Goal: Navigation & Orientation: Find specific page/section

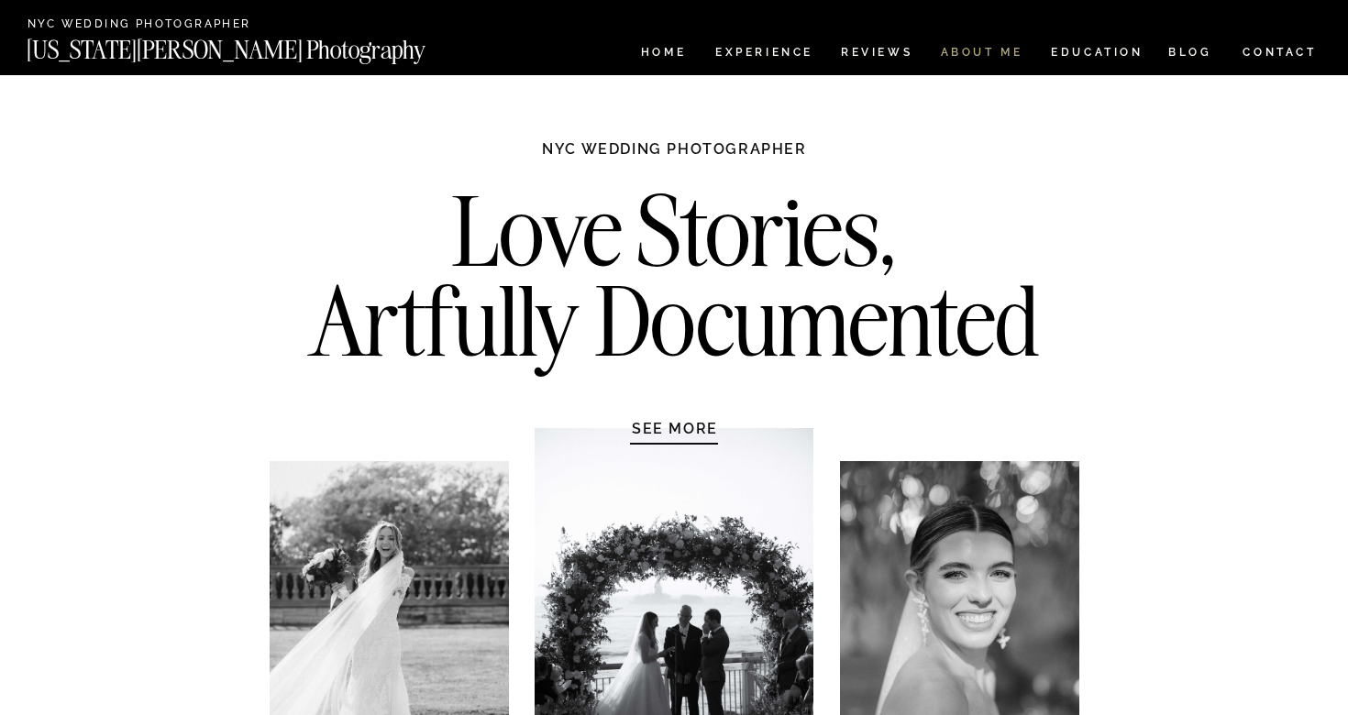
click at [955, 50] on nav "ABOUT ME" at bounding box center [981, 55] width 83 height 16
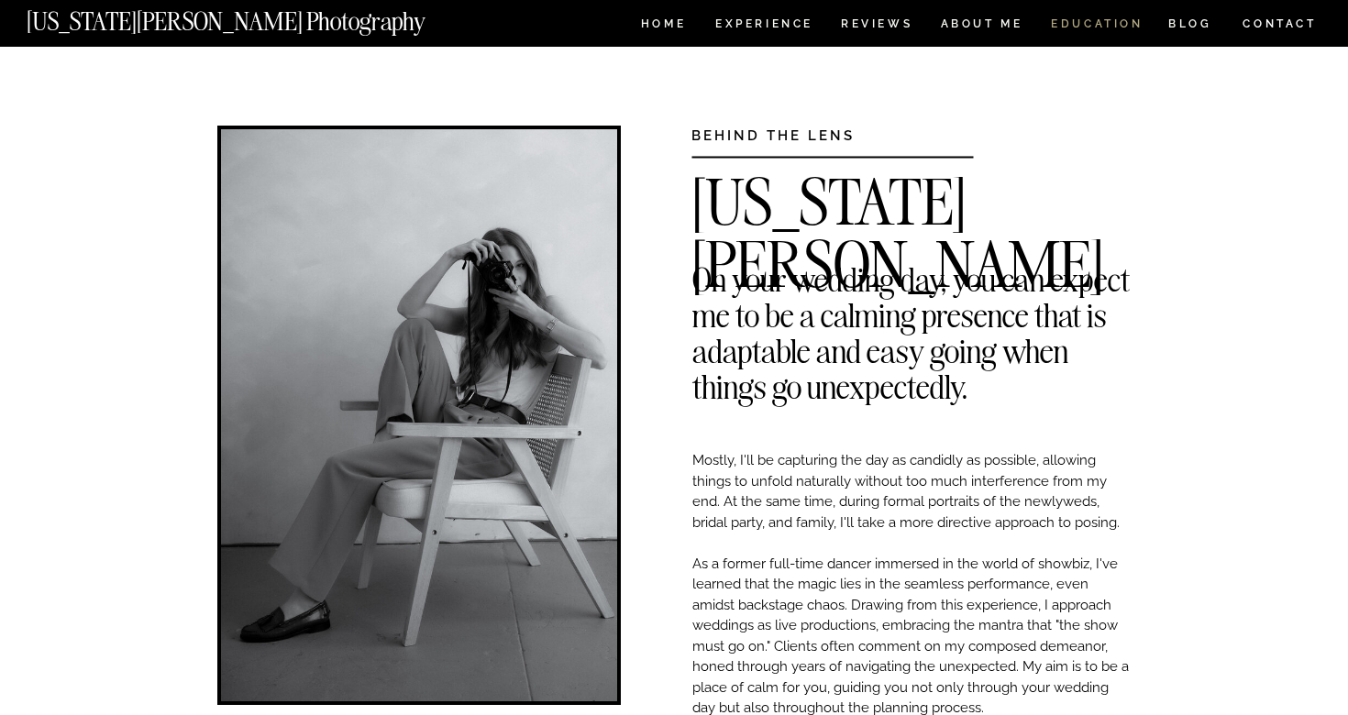
click at [1080, 22] on nav "EDUCATION" at bounding box center [1097, 26] width 96 height 16
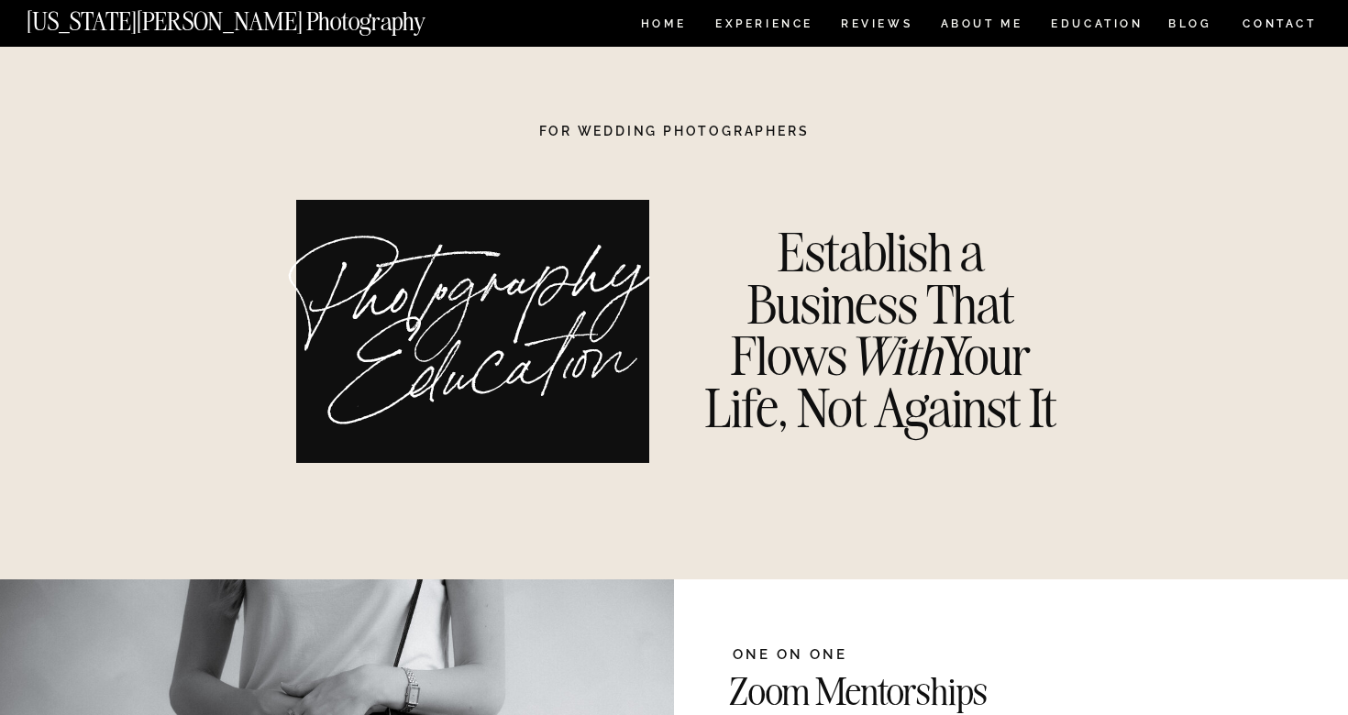
click at [249, 25] on nav "[US_STATE][PERSON_NAME] Photography" at bounding box center [257, 17] width 460 height 16
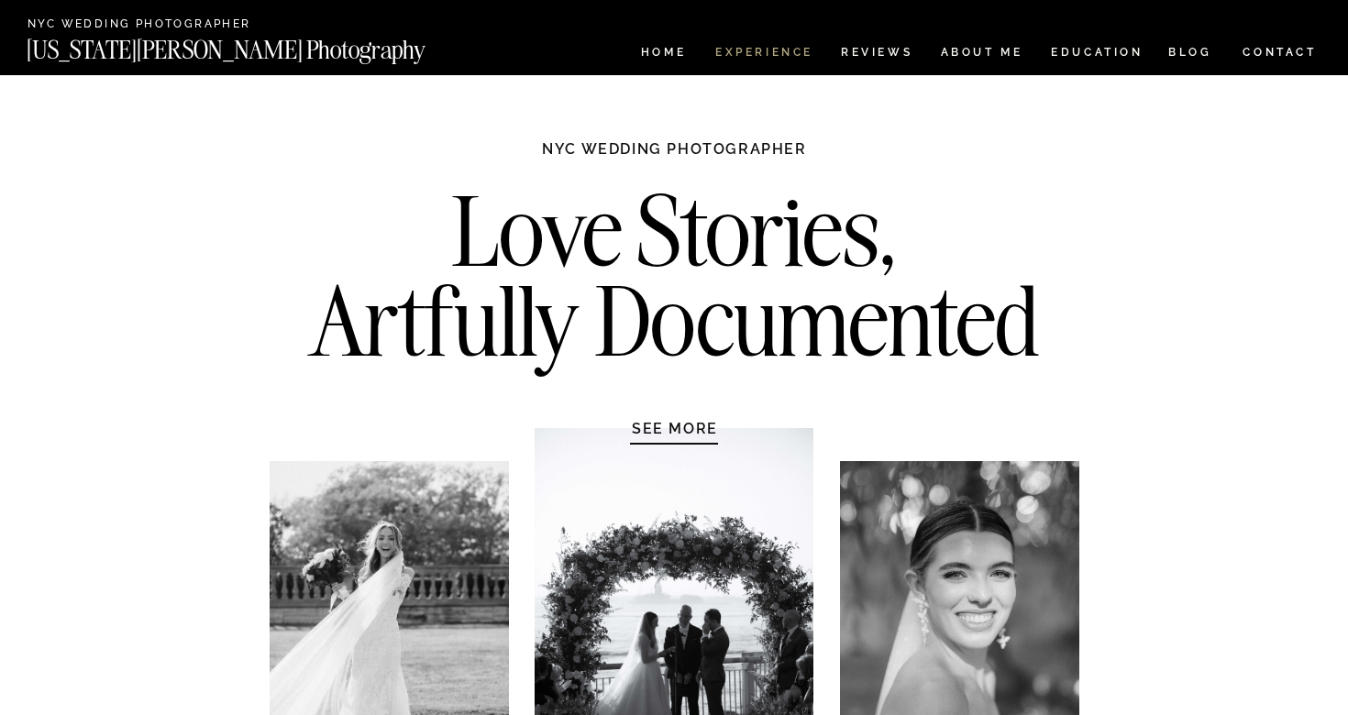
click at [761, 57] on nav "Experience" at bounding box center [763, 55] width 96 height 16
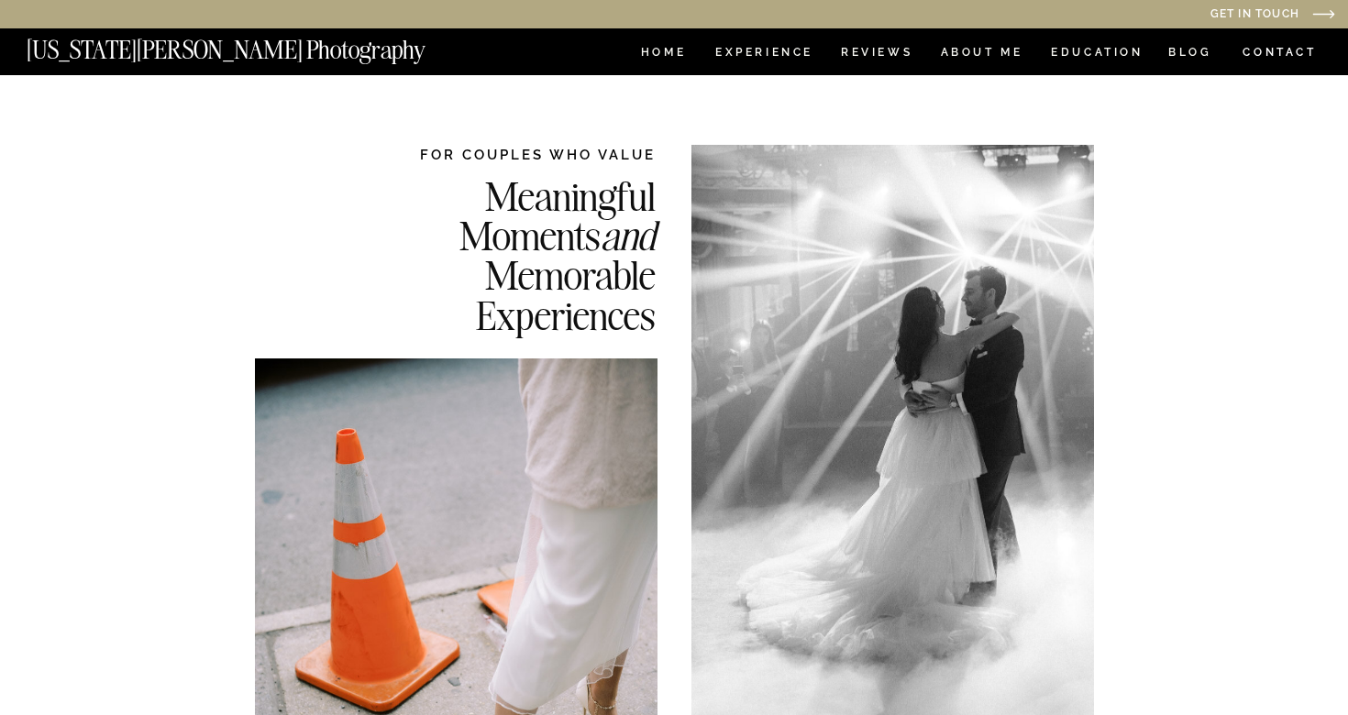
click at [1025, 361] on div at bounding box center [892, 431] width 403 height 572
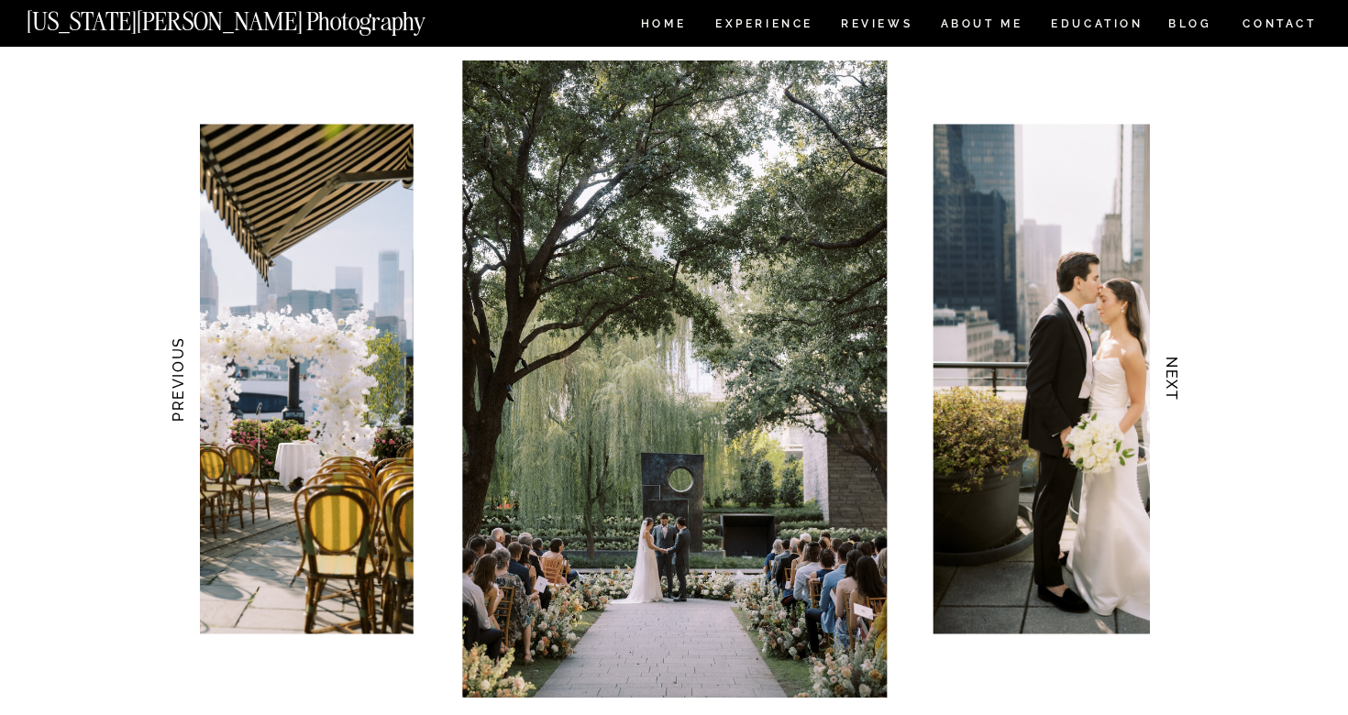
scroll to position [1744, 0]
click at [1173, 391] on h3 "NEXT" at bounding box center [1172, 381] width 19 height 116
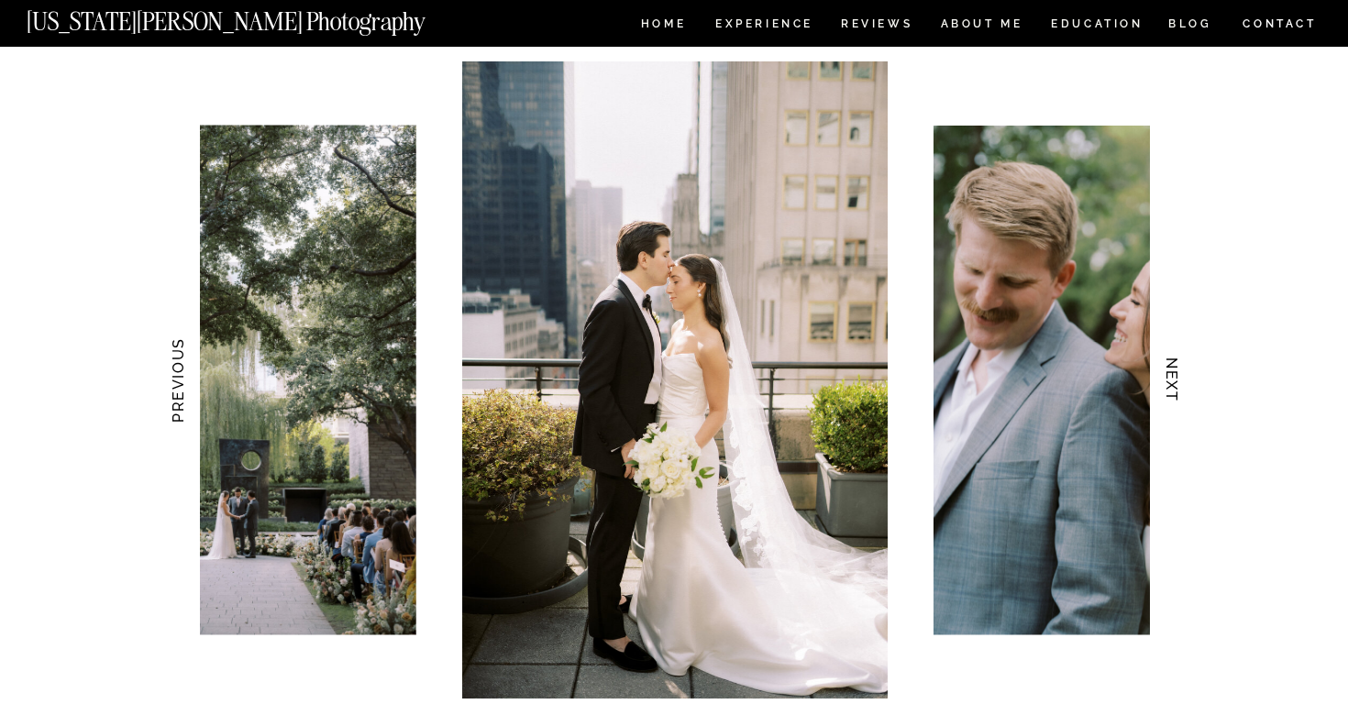
click at [1173, 391] on h3 "NEXT" at bounding box center [1172, 381] width 19 height 116
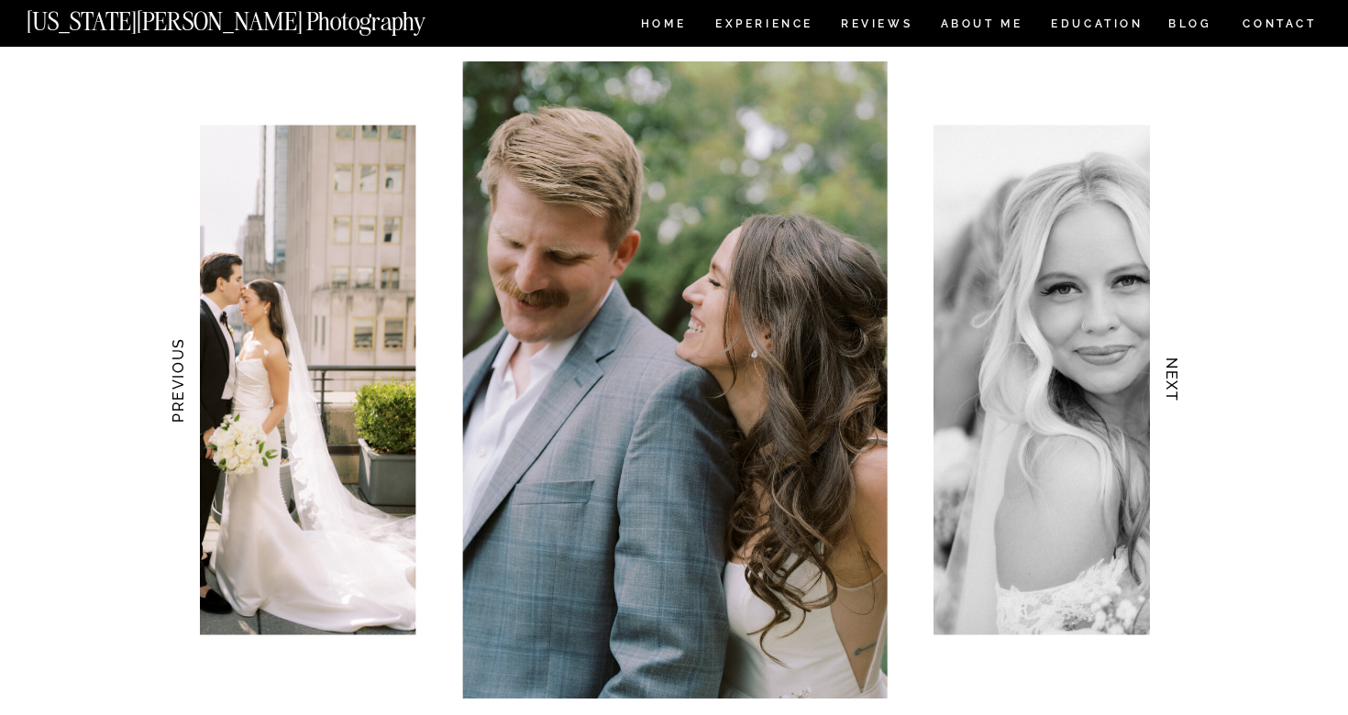
click at [1173, 391] on h3 "NEXT" at bounding box center [1172, 381] width 19 height 116
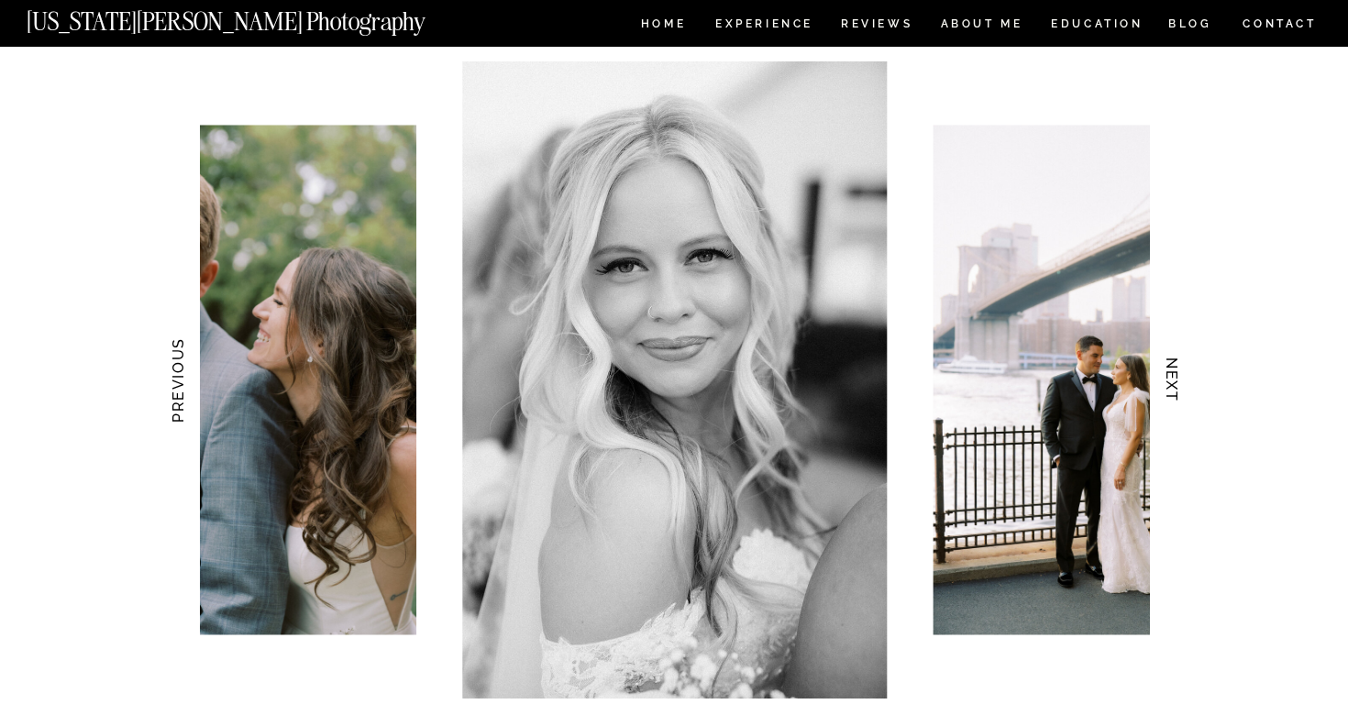
click at [1173, 391] on h3 "NEXT" at bounding box center [1172, 381] width 19 height 116
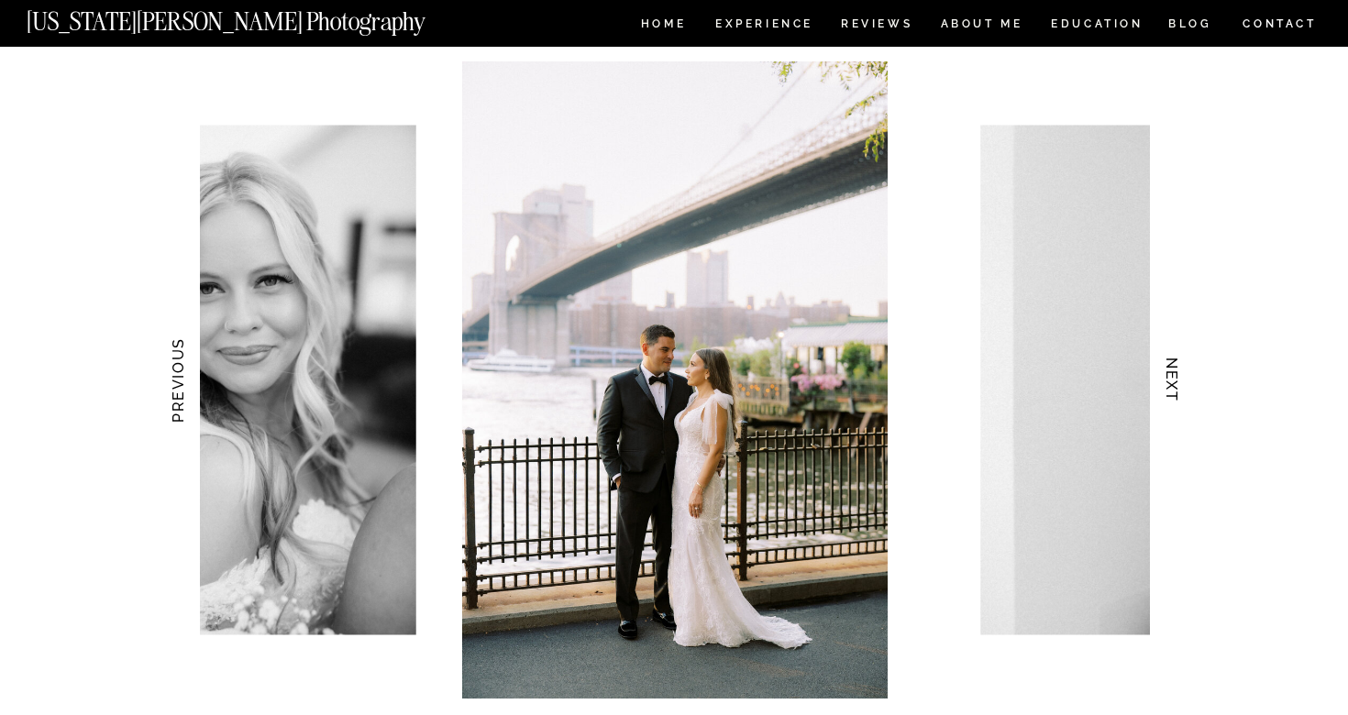
click at [1173, 391] on h3 "NEXT" at bounding box center [1172, 381] width 19 height 116
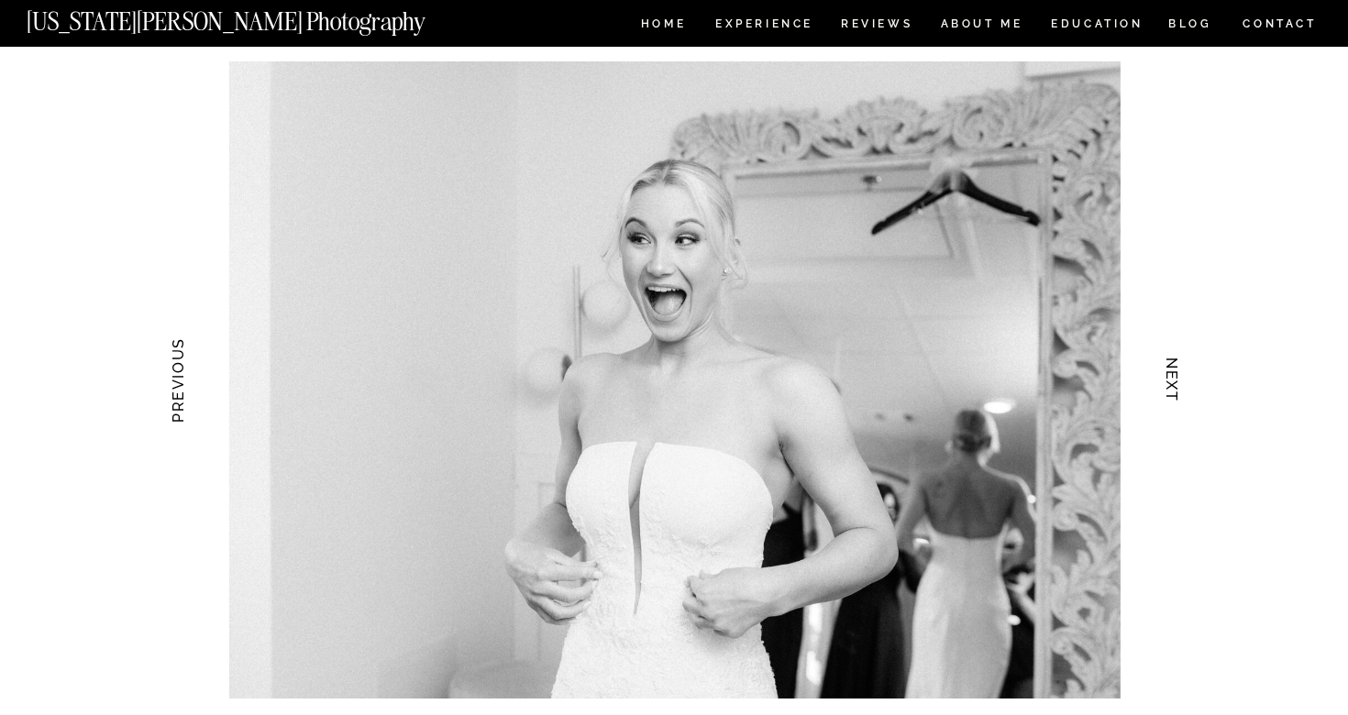
click at [1173, 391] on h3 "NEXT" at bounding box center [1172, 381] width 19 height 116
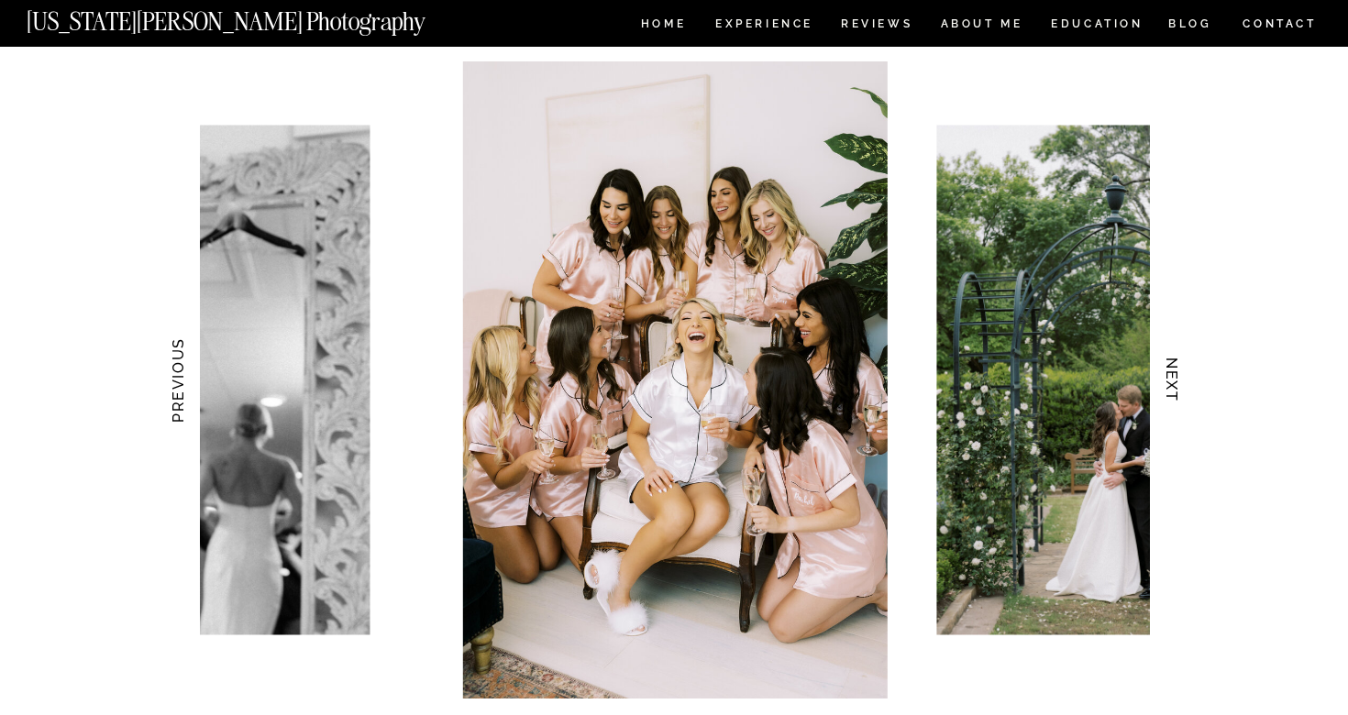
click at [1173, 391] on h3 "NEXT" at bounding box center [1172, 381] width 19 height 116
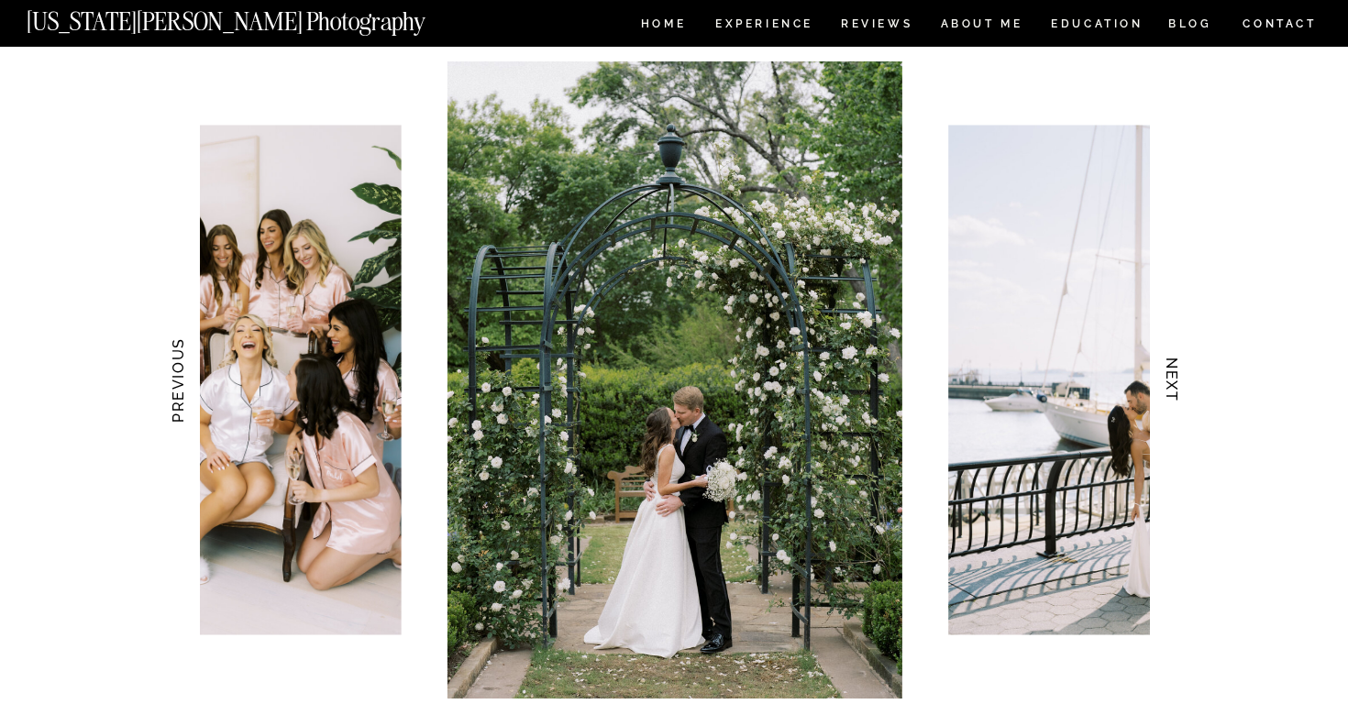
click at [1173, 391] on h3 "NEXT" at bounding box center [1172, 381] width 19 height 116
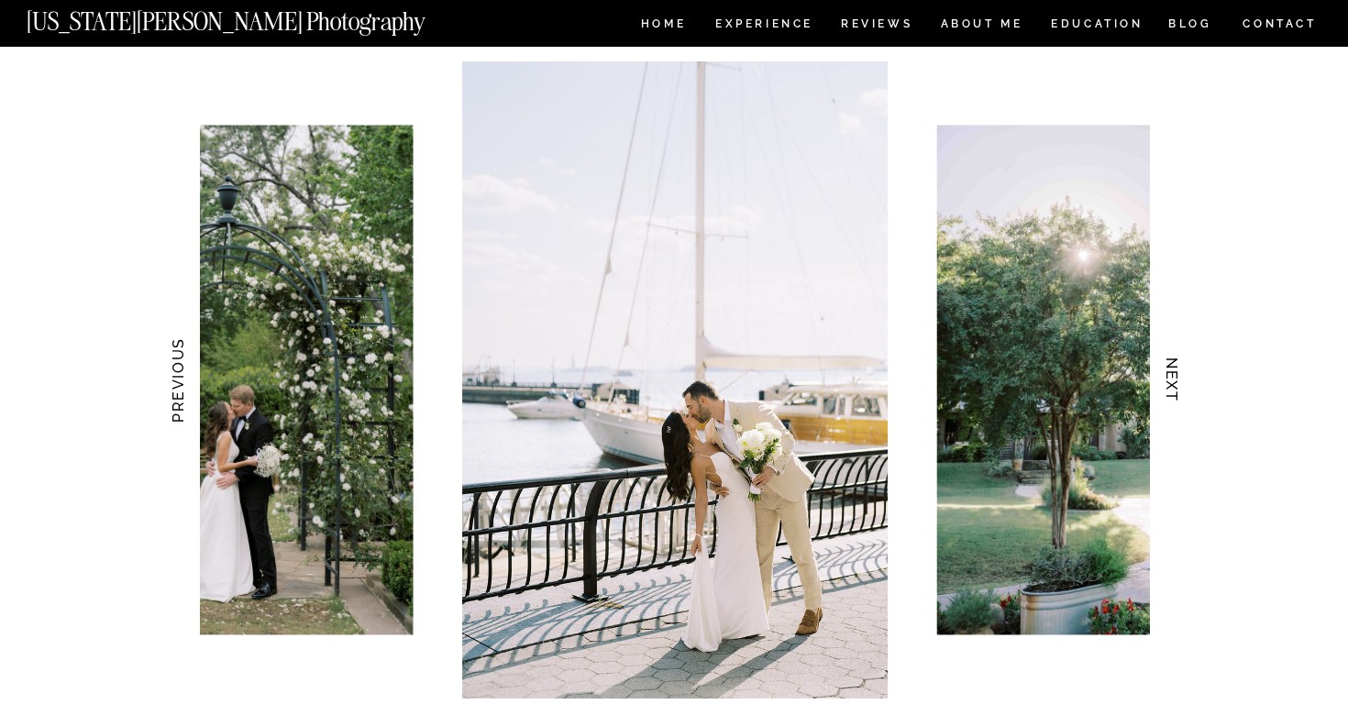
click at [1173, 391] on h3 "NEXT" at bounding box center [1172, 381] width 19 height 116
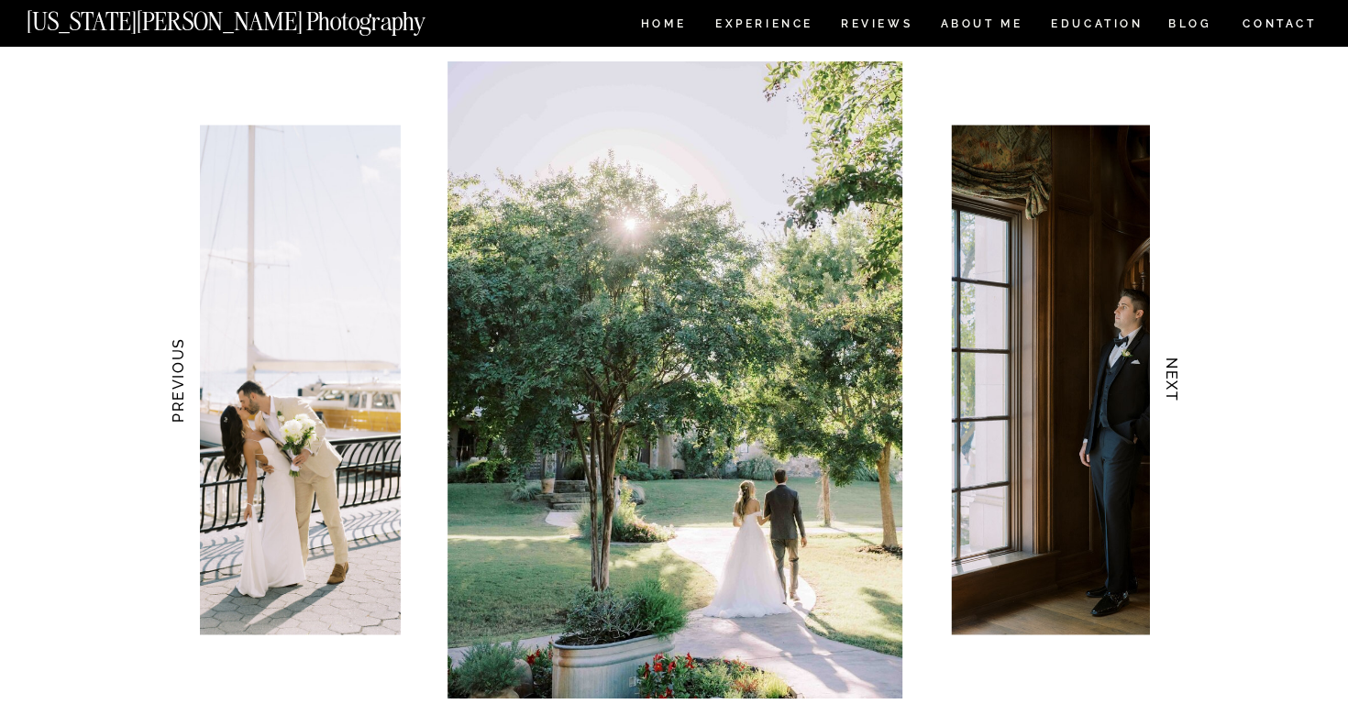
click at [1173, 391] on h3 "NEXT" at bounding box center [1172, 381] width 19 height 116
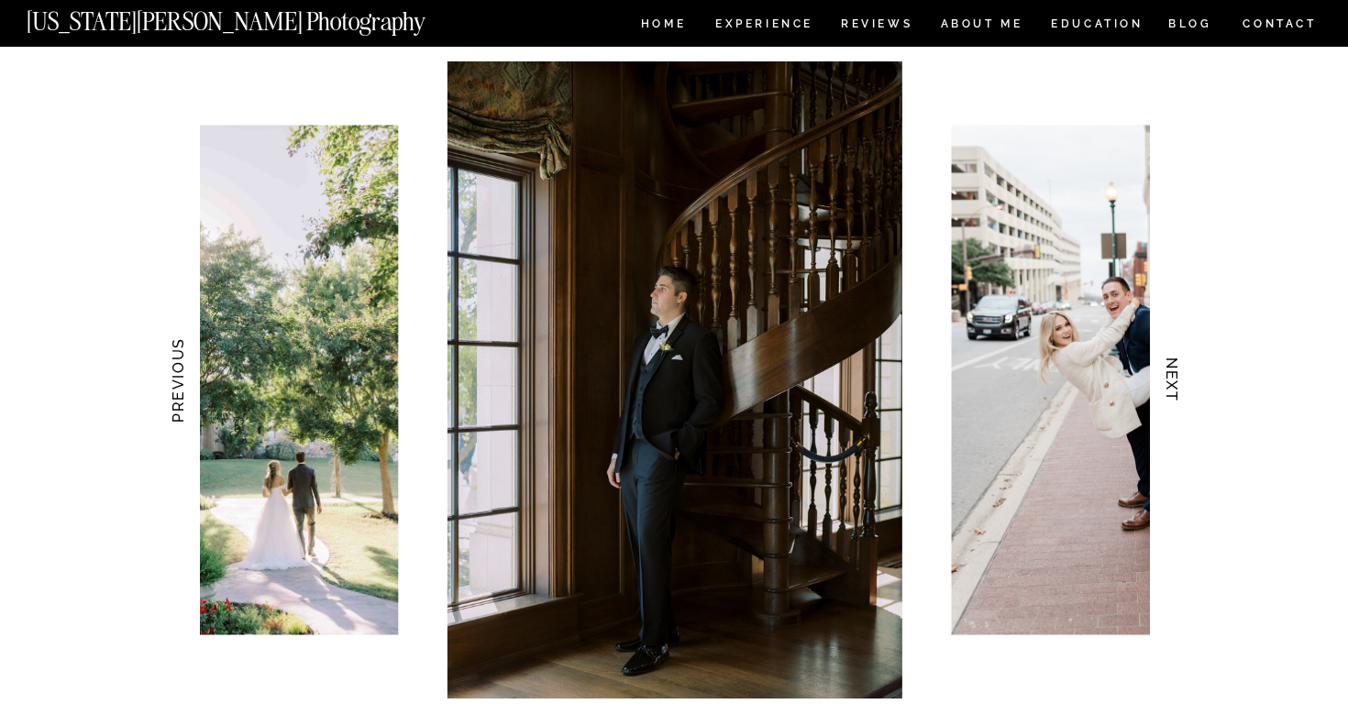
click at [1173, 391] on h3 "NEXT" at bounding box center [1172, 381] width 19 height 116
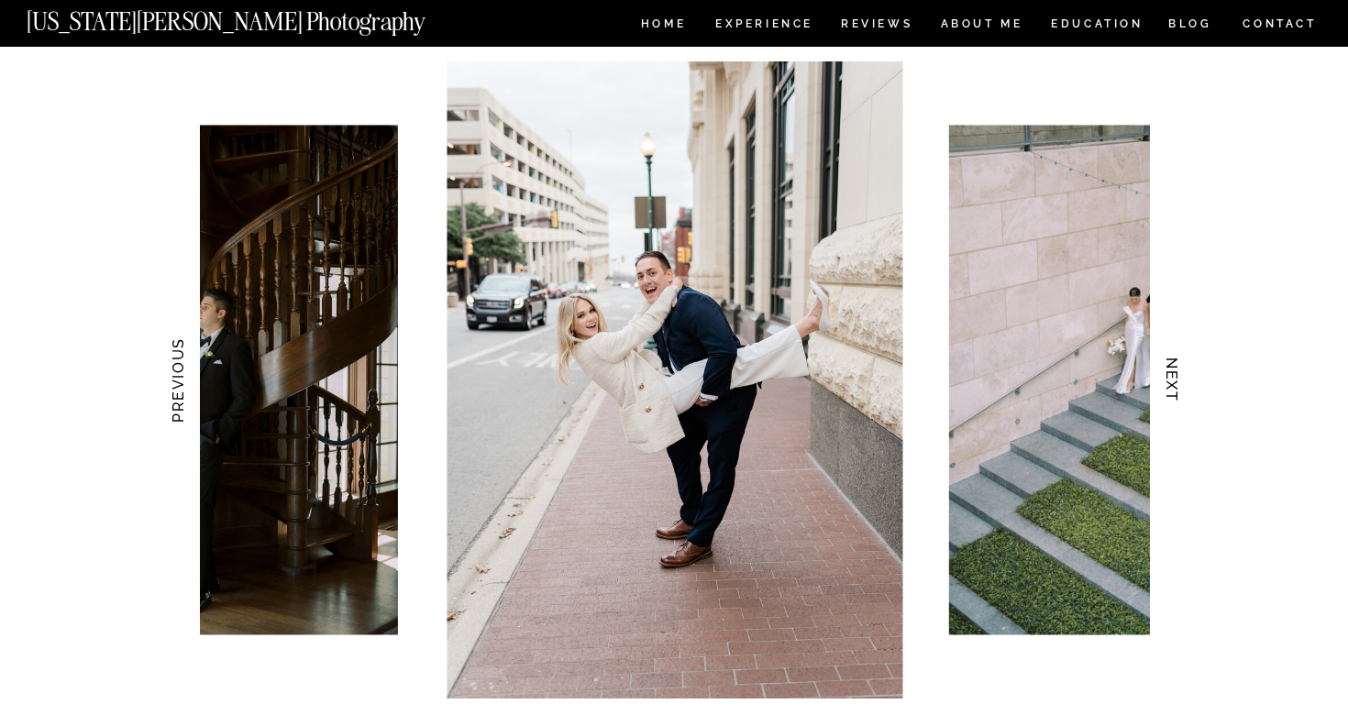
click at [1173, 391] on h3 "NEXT" at bounding box center [1172, 381] width 19 height 116
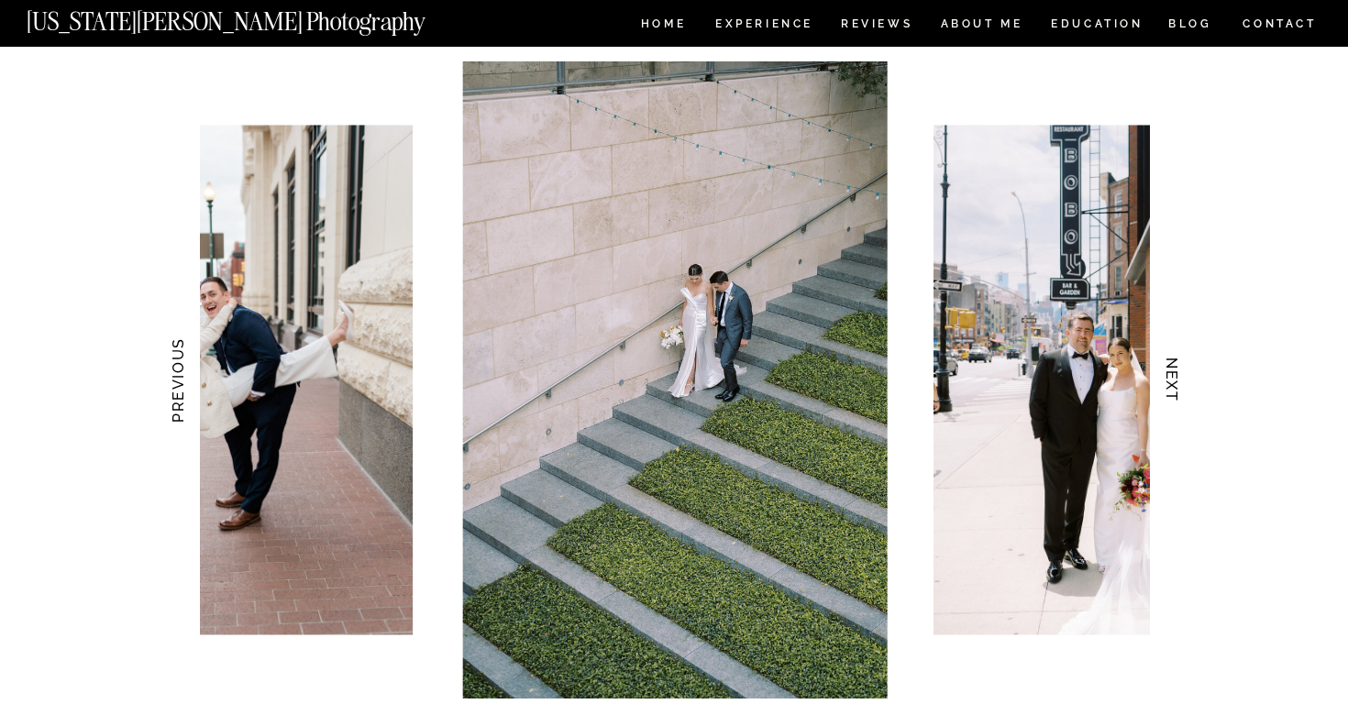
click at [1173, 391] on h3 "NEXT" at bounding box center [1172, 381] width 19 height 116
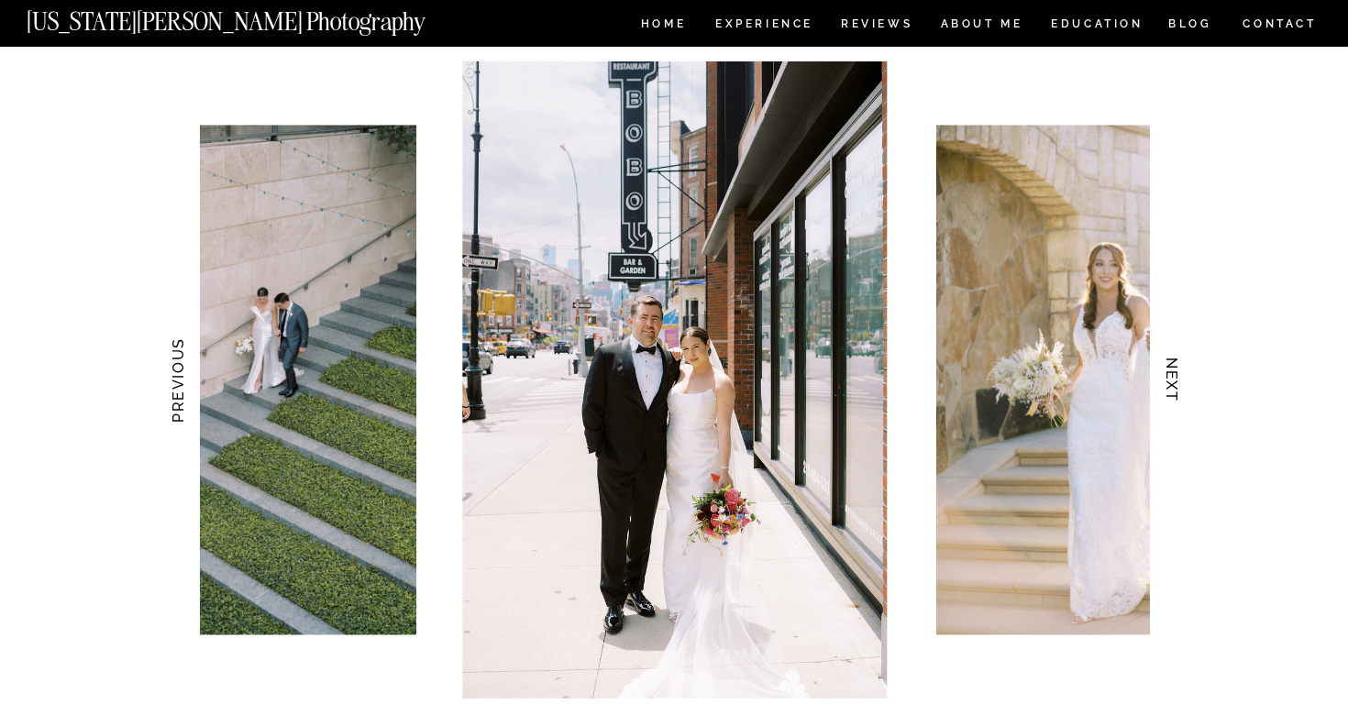
click at [1173, 391] on h3 "NEXT" at bounding box center [1172, 381] width 19 height 116
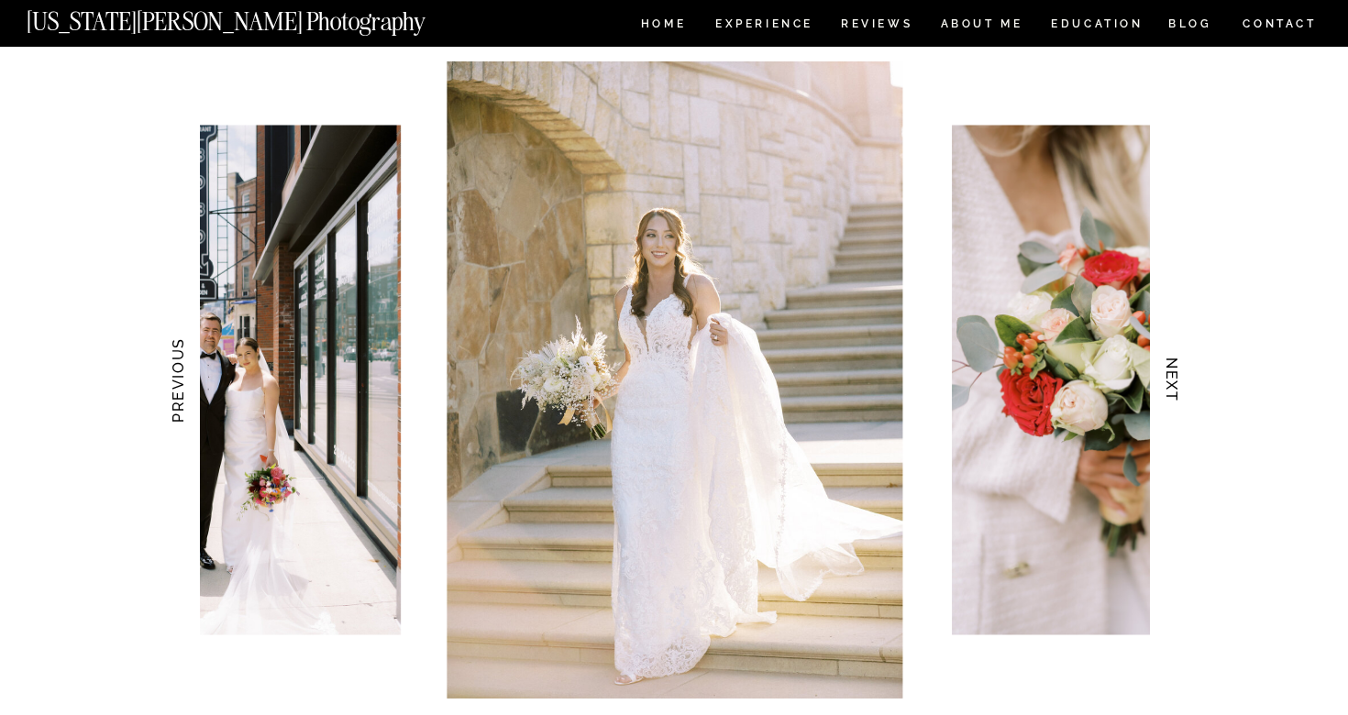
click at [1173, 391] on h3 "NEXT" at bounding box center [1172, 381] width 19 height 116
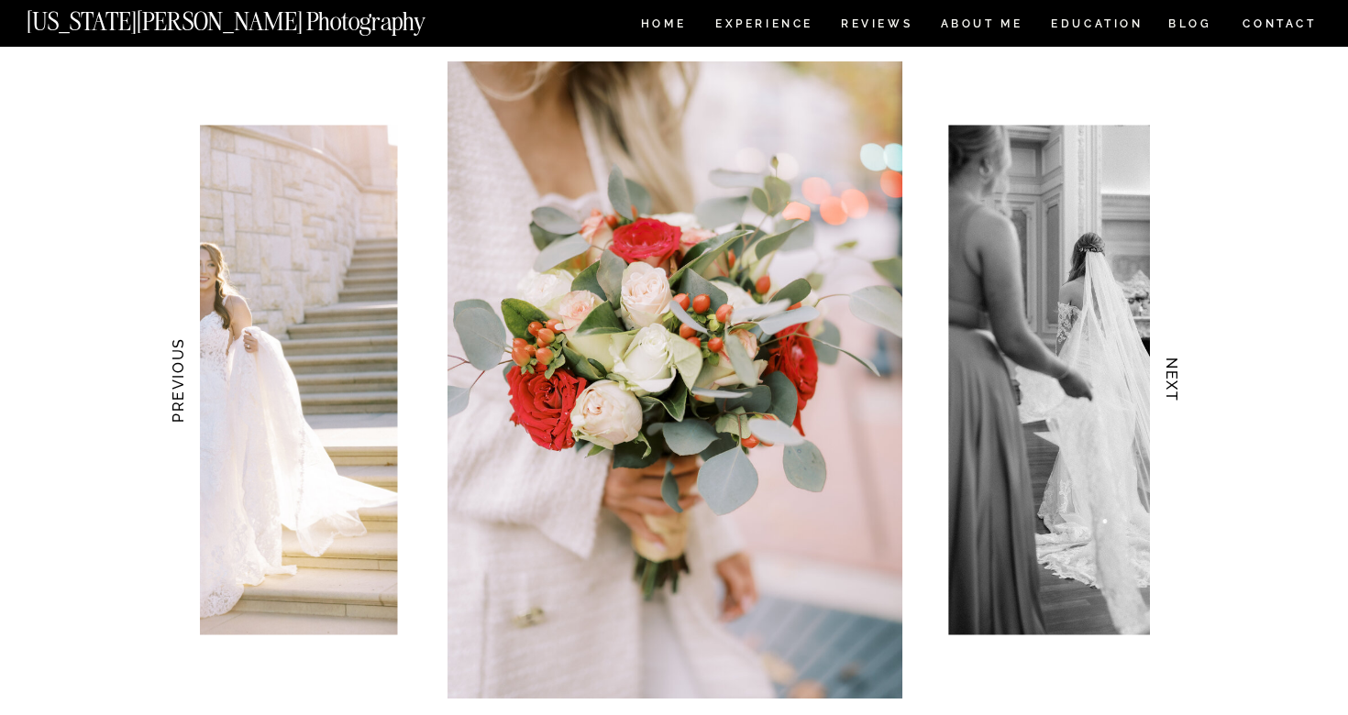
click at [1173, 391] on h3 "NEXT" at bounding box center [1172, 381] width 19 height 116
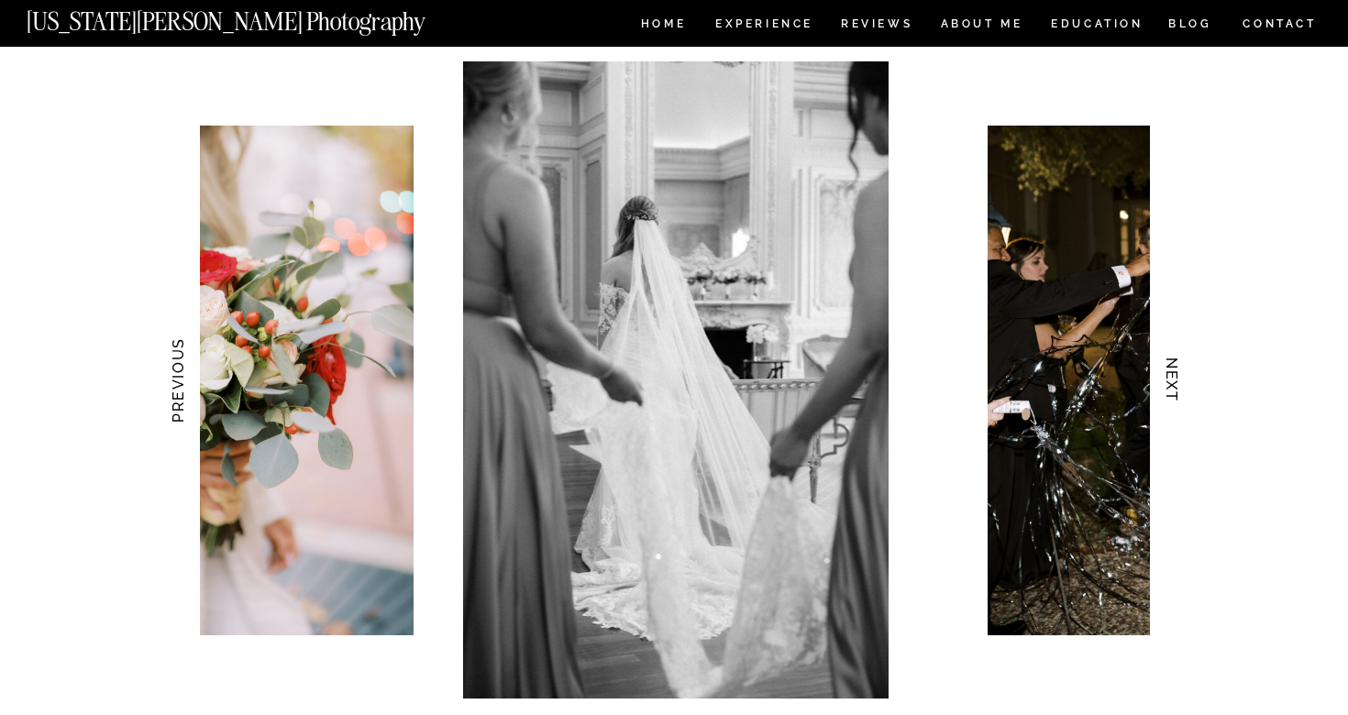
click at [1173, 391] on h3 "NEXT" at bounding box center [1172, 381] width 19 height 116
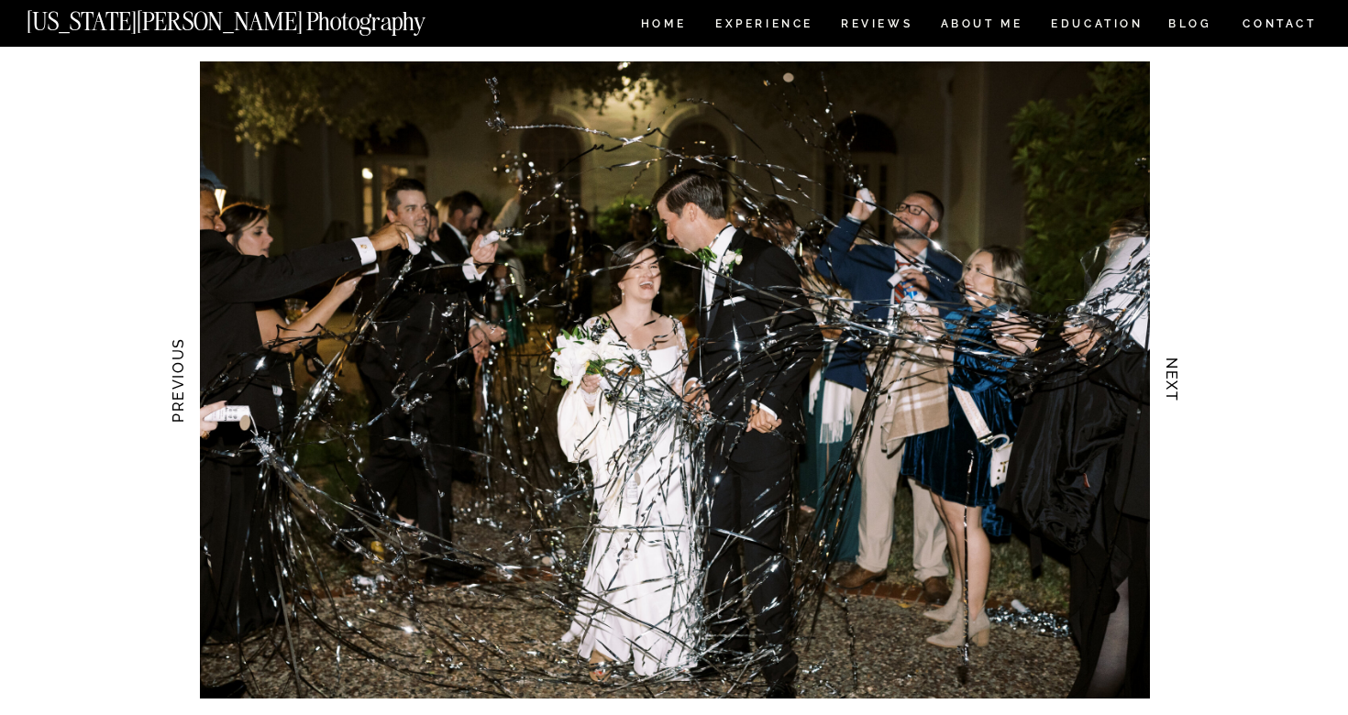
click at [1164, 370] on h3 "NEXT" at bounding box center [1172, 381] width 19 height 116
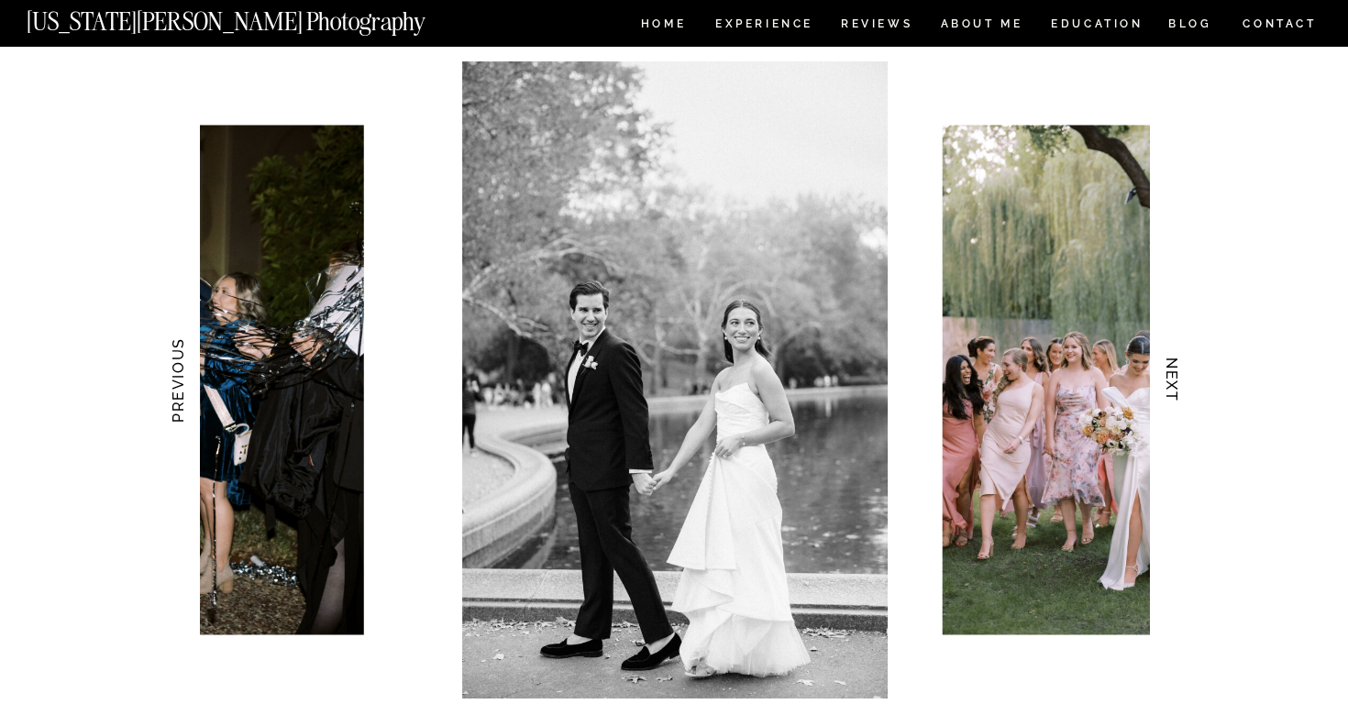
click at [1164, 370] on h3 "NEXT" at bounding box center [1172, 381] width 19 height 116
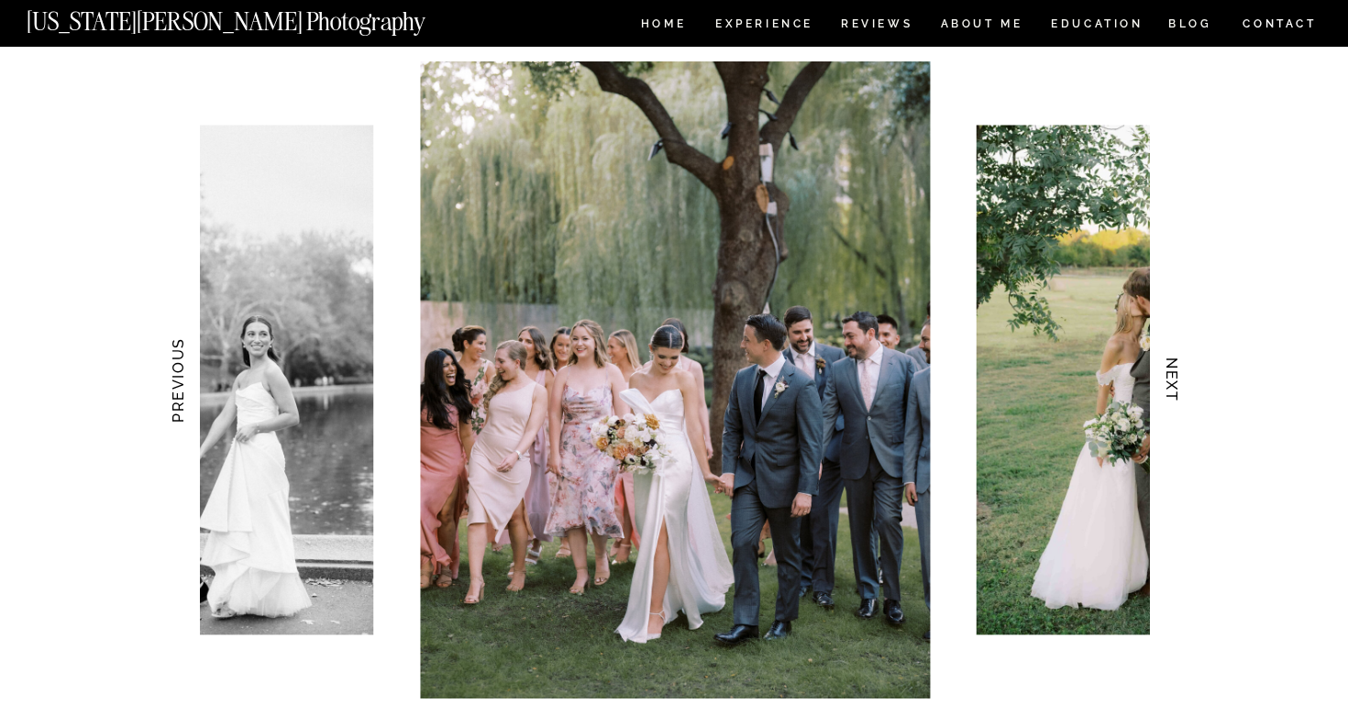
click at [1164, 370] on h3 "NEXT" at bounding box center [1172, 381] width 19 height 116
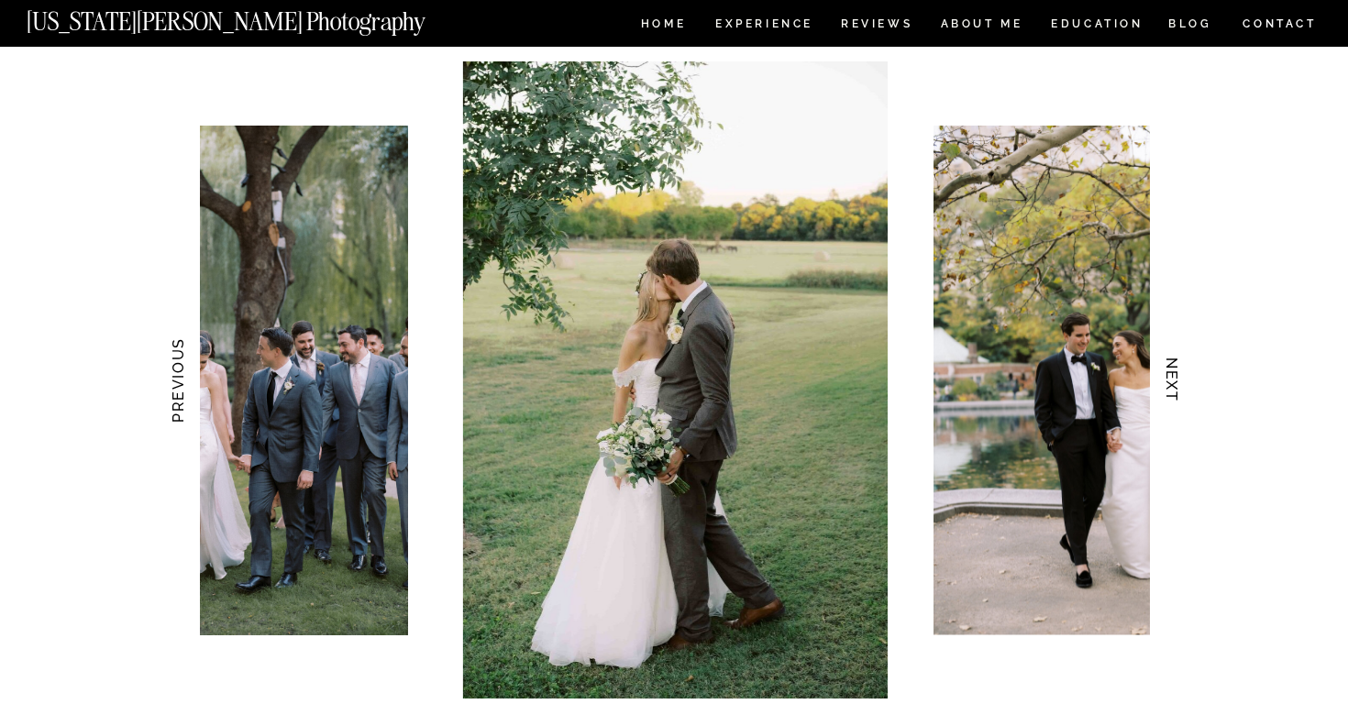
click at [1164, 370] on h3 "NEXT" at bounding box center [1172, 381] width 19 height 116
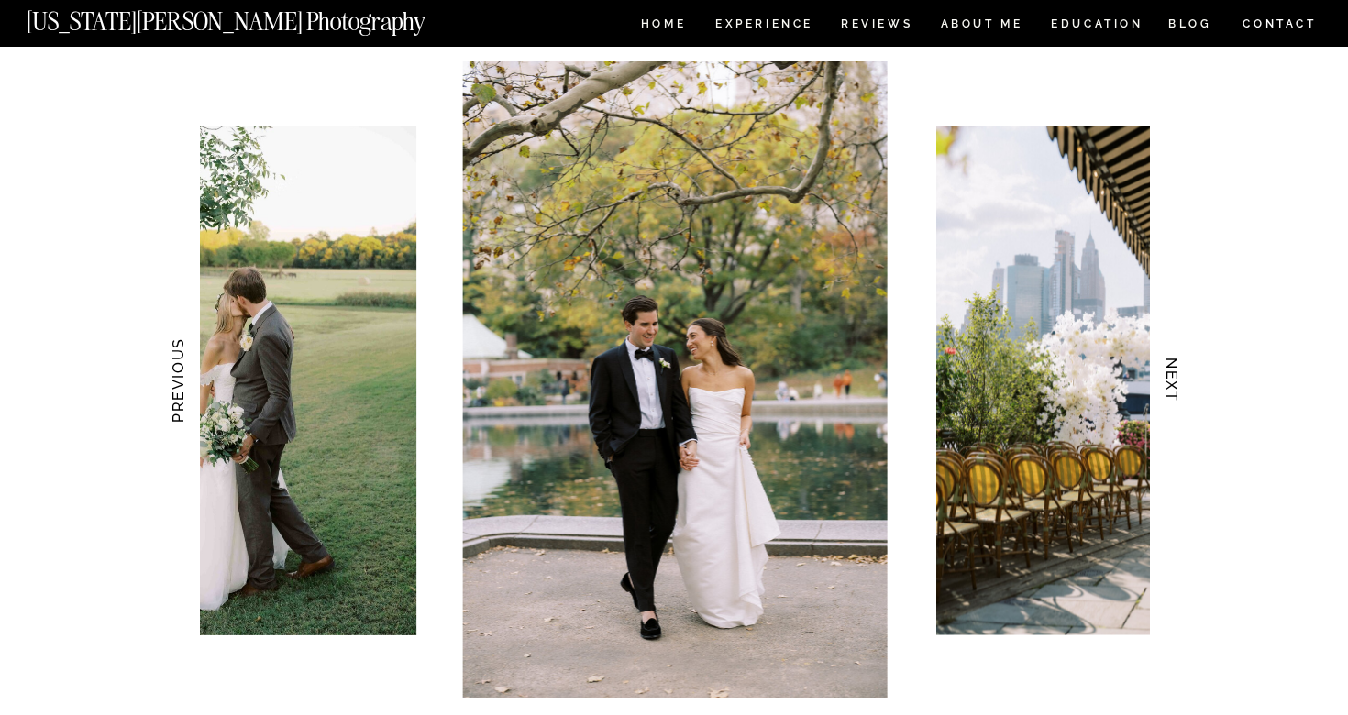
click at [1164, 370] on h3 "NEXT" at bounding box center [1172, 381] width 19 height 116
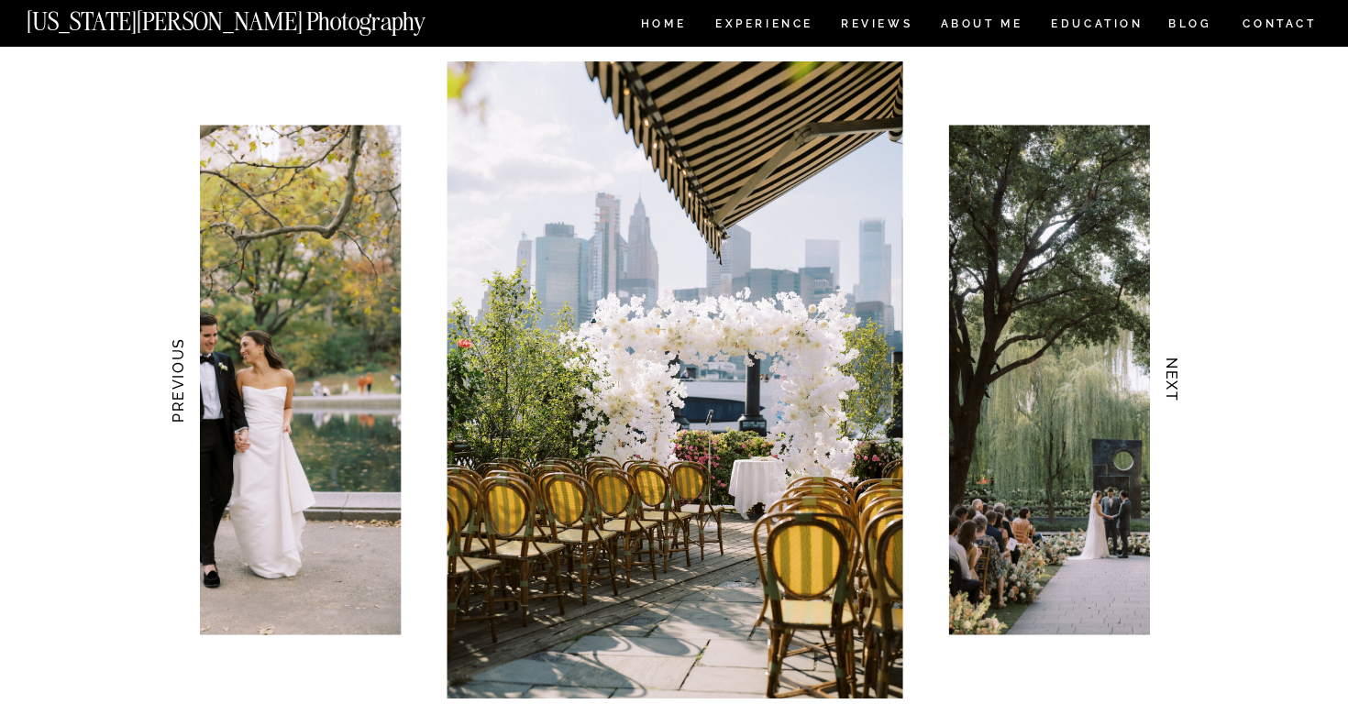
click at [1164, 370] on h3 "NEXT" at bounding box center [1172, 381] width 19 height 116
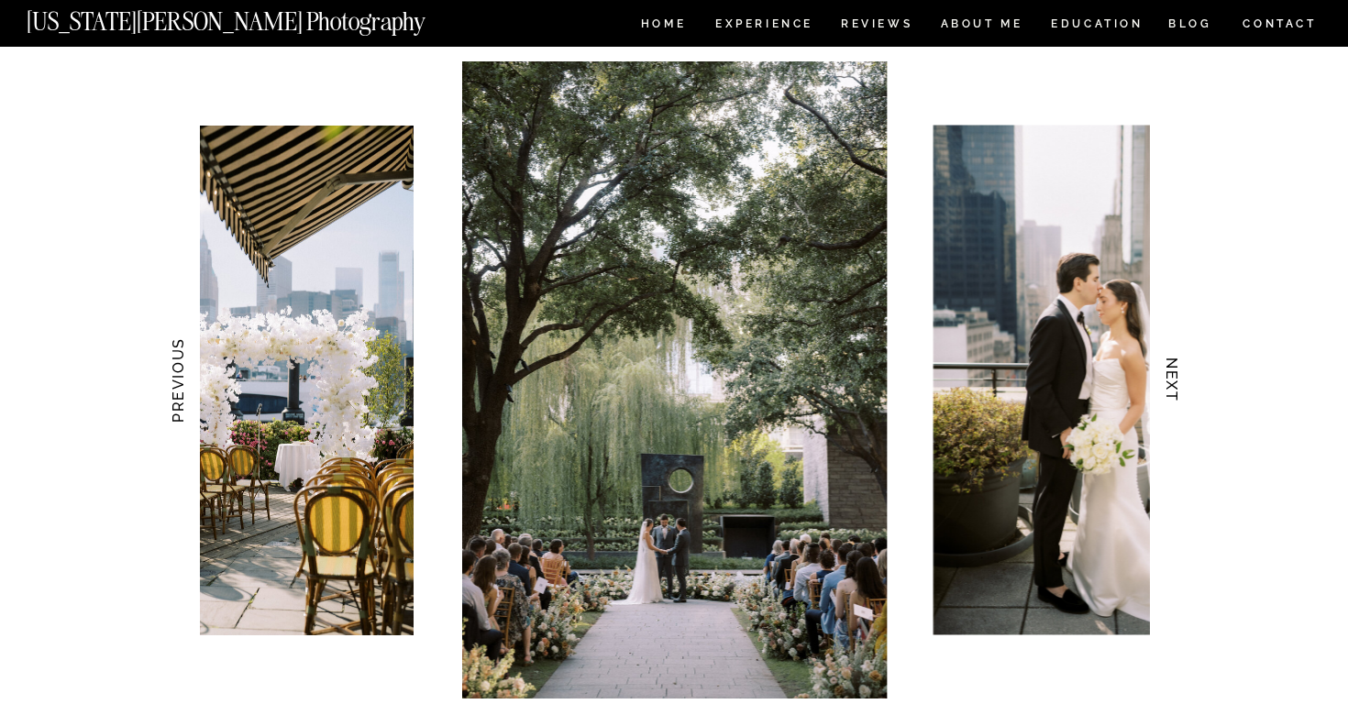
click at [1164, 370] on h3 "NEXT" at bounding box center [1172, 381] width 19 height 116
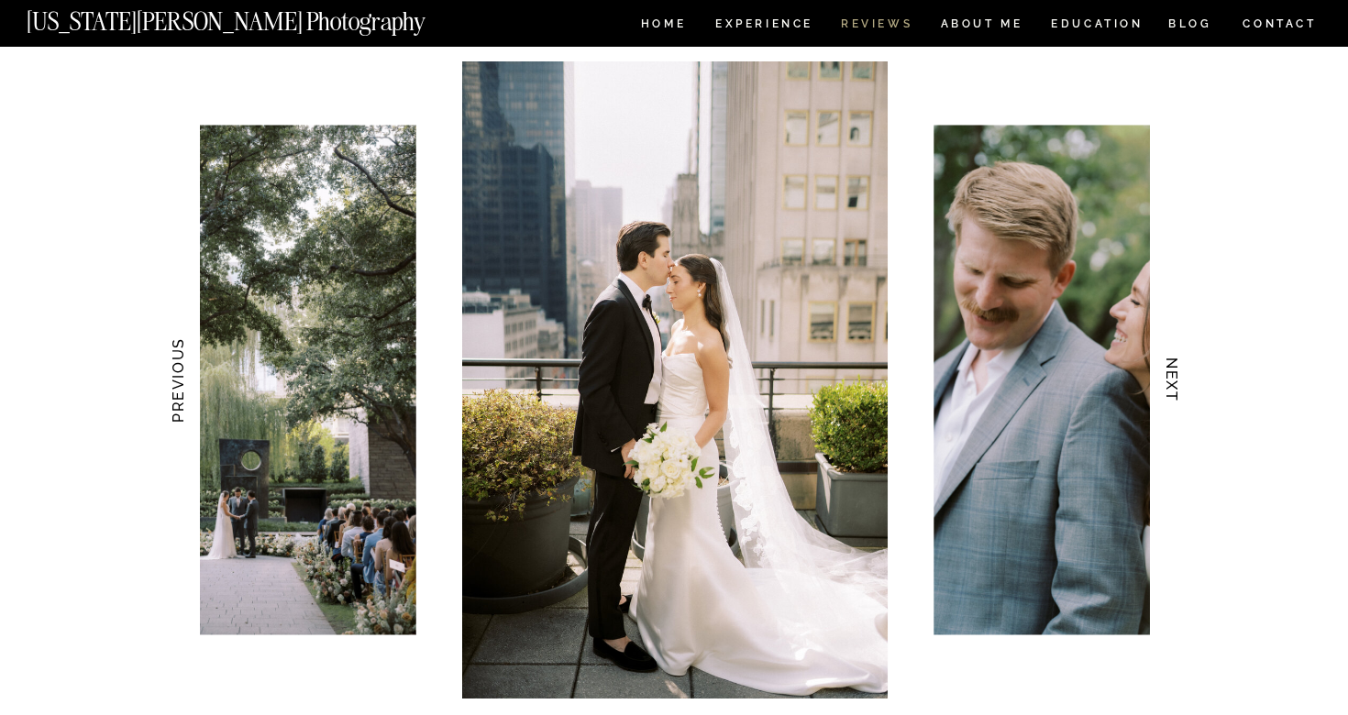
click at [870, 24] on nav "REVIEWS" at bounding box center [875, 26] width 69 height 16
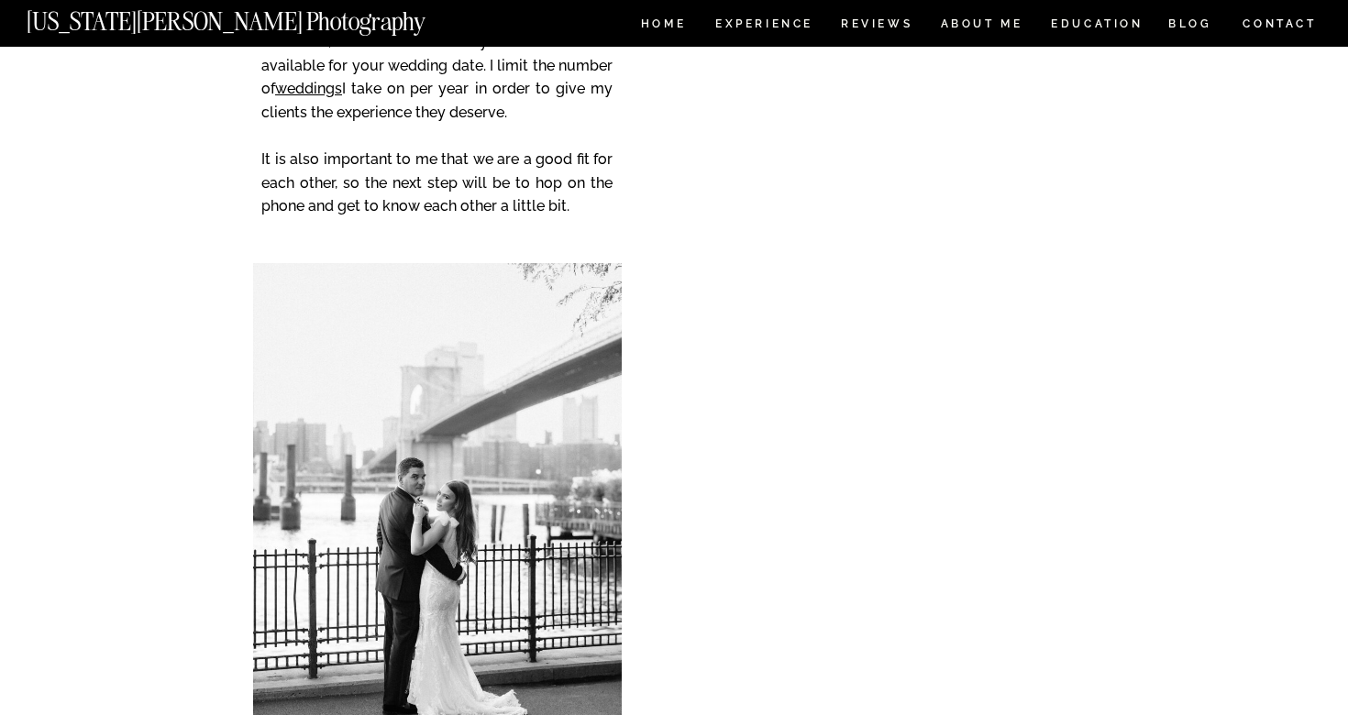
scroll to position [5007, 0]
